Goal: Task Accomplishment & Management: Manage account settings

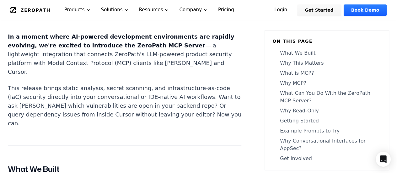
scroll to position [314, 0]
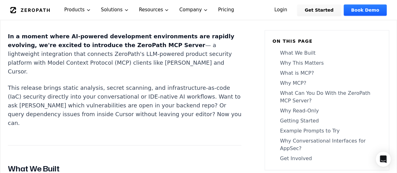
click at [295, 110] on link "Why Read-Only" at bounding box center [326, 111] width 109 height 8
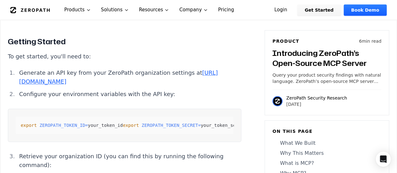
scroll to position [1352, 0]
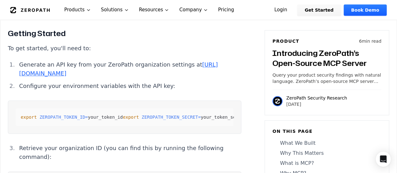
click at [30, 9] on icon "Global" at bounding box center [35, 9] width 29 height 3
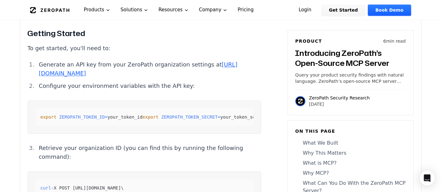
click at [83, 77] on link "https://zeropath.com/app/settings/api" at bounding box center [138, 68] width 199 height 15
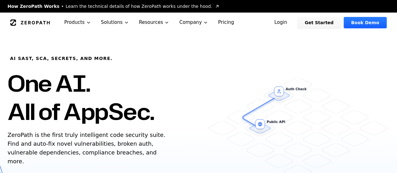
click at [216, 20] on link "Pricing" at bounding box center [226, 23] width 26 height 20
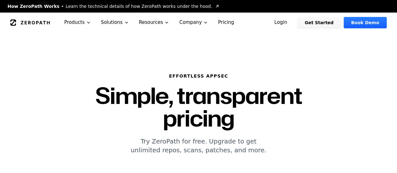
click at [292, 22] on link "Login" at bounding box center [281, 22] width 28 height 11
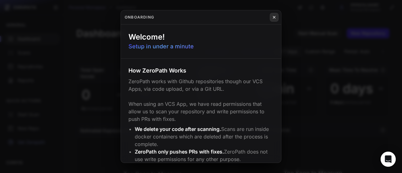
click at [272, 19] on icon at bounding box center [274, 17] width 4 height 5
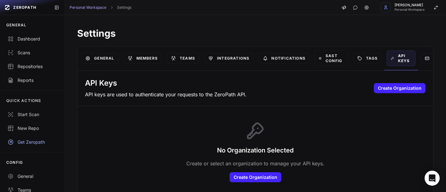
scroll to position [5, 0]
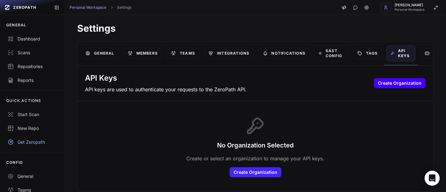
click at [386, 85] on button "Create Organization" at bounding box center [400, 83] width 52 height 10
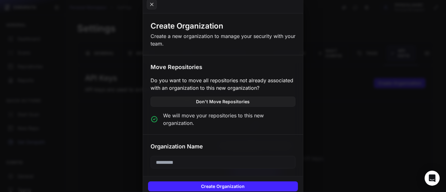
click at [207, 159] on input "text" at bounding box center [223, 162] width 145 height 13
type input "*********"
type input "**********"
click at [148, 181] on button "Create Organization" at bounding box center [223, 186] width 150 height 10
